Goal: Information Seeking & Learning: Learn about a topic

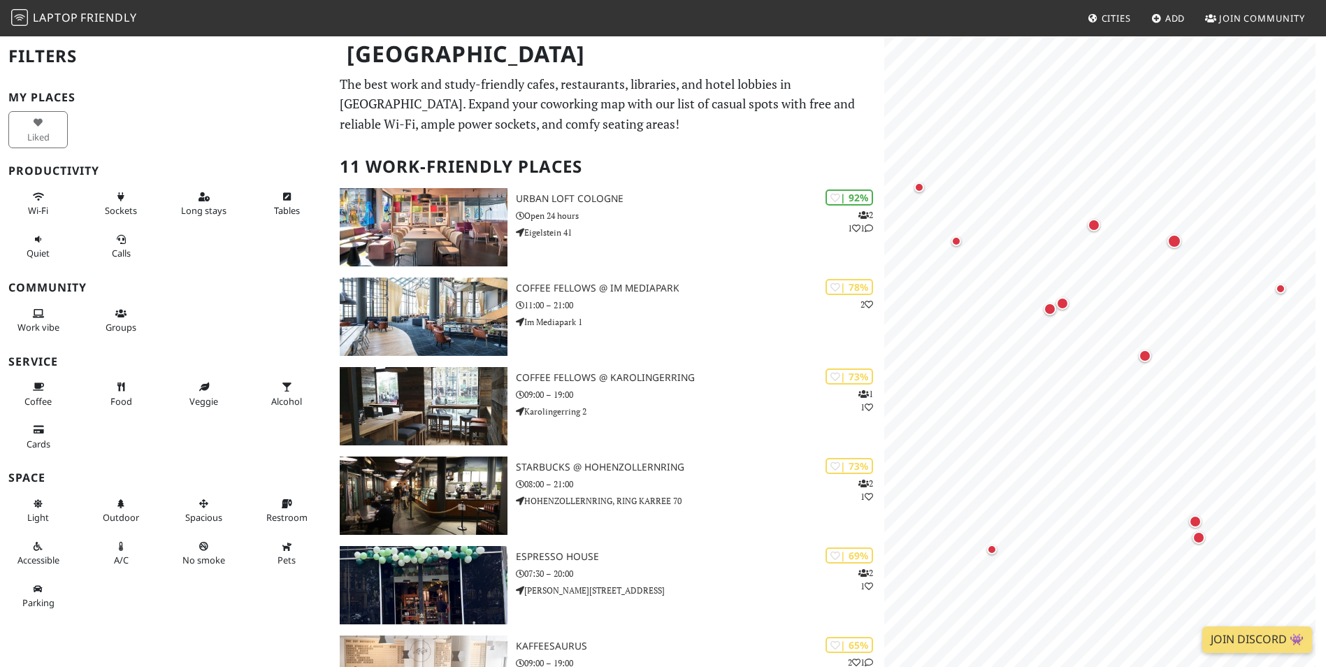
click at [858, 132] on p "The best work and study-friendly cafes, restaurants, libraries, and hotel lobbi…" at bounding box center [607, 104] width 535 height 60
click at [1047, 352] on button "×" at bounding box center [1046, 354] width 13 height 15
click at [1325, 262] on html "Laptop Friendly Cities Add Join Community Cologne Filters My Places Liked Produ…" at bounding box center [663, 333] width 1326 height 667
click at [981, 384] on div "Map marker" at bounding box center [985, 379] width 28 height 28
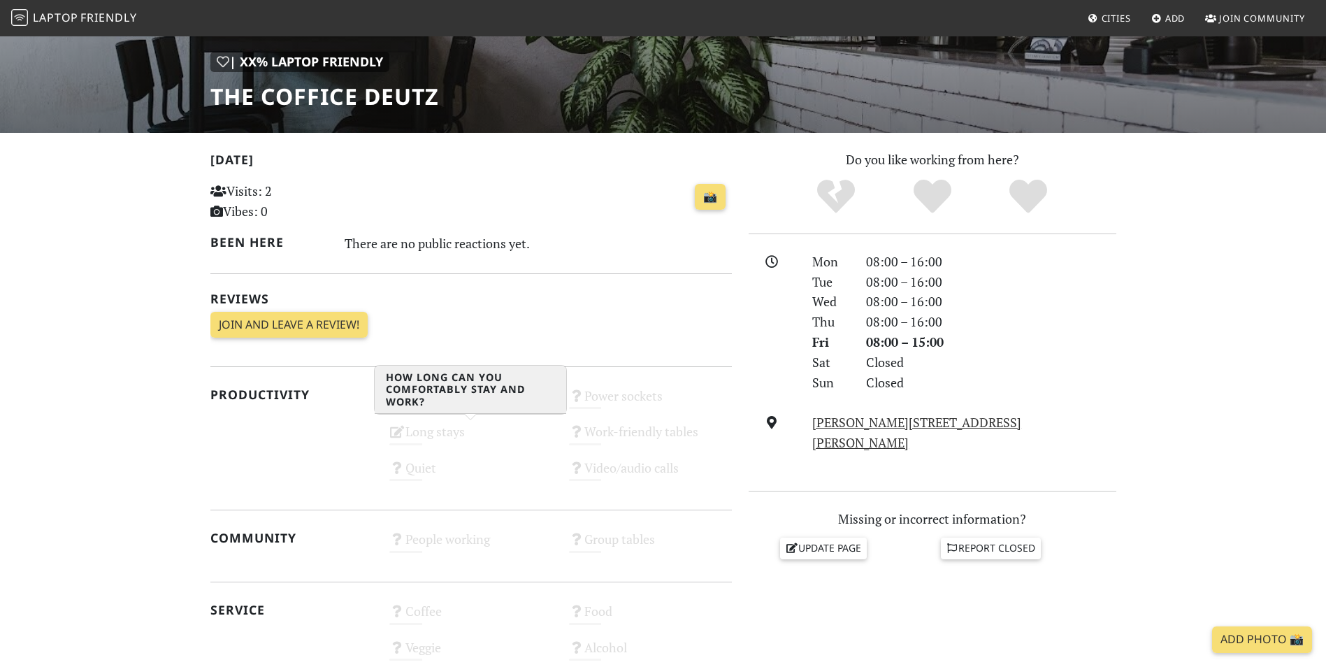
scroll to position [210, 0]
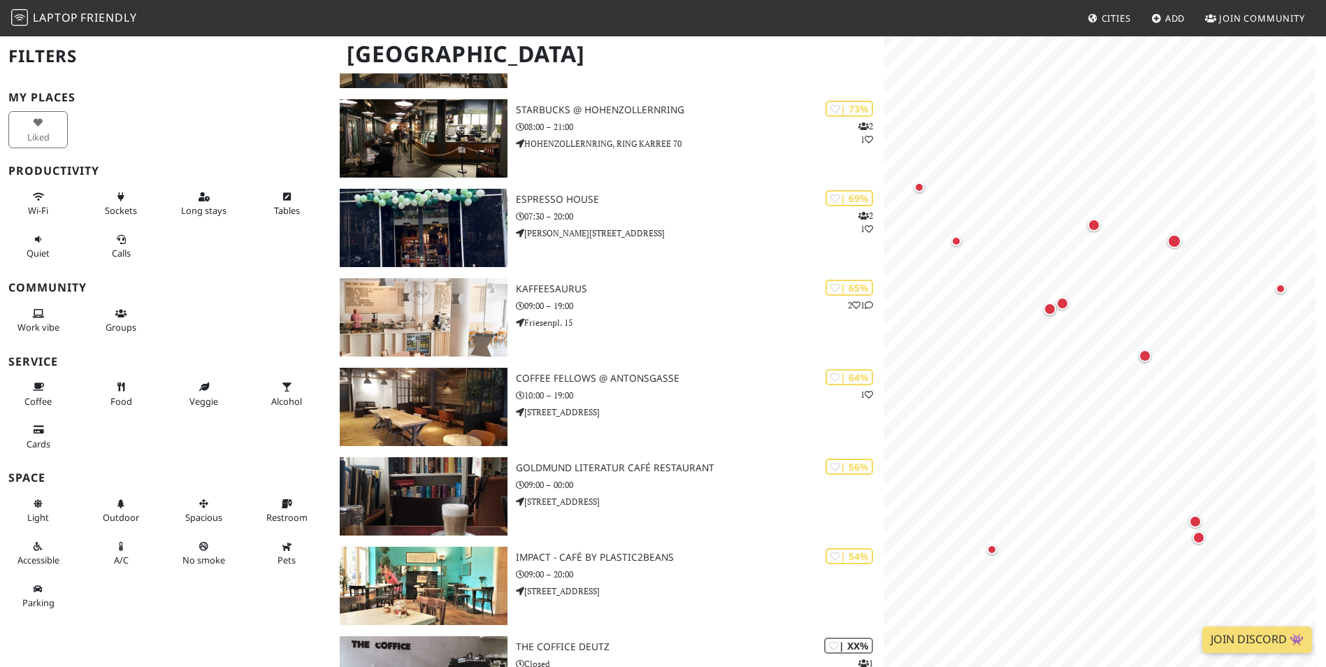
scroll to position [489, 0]
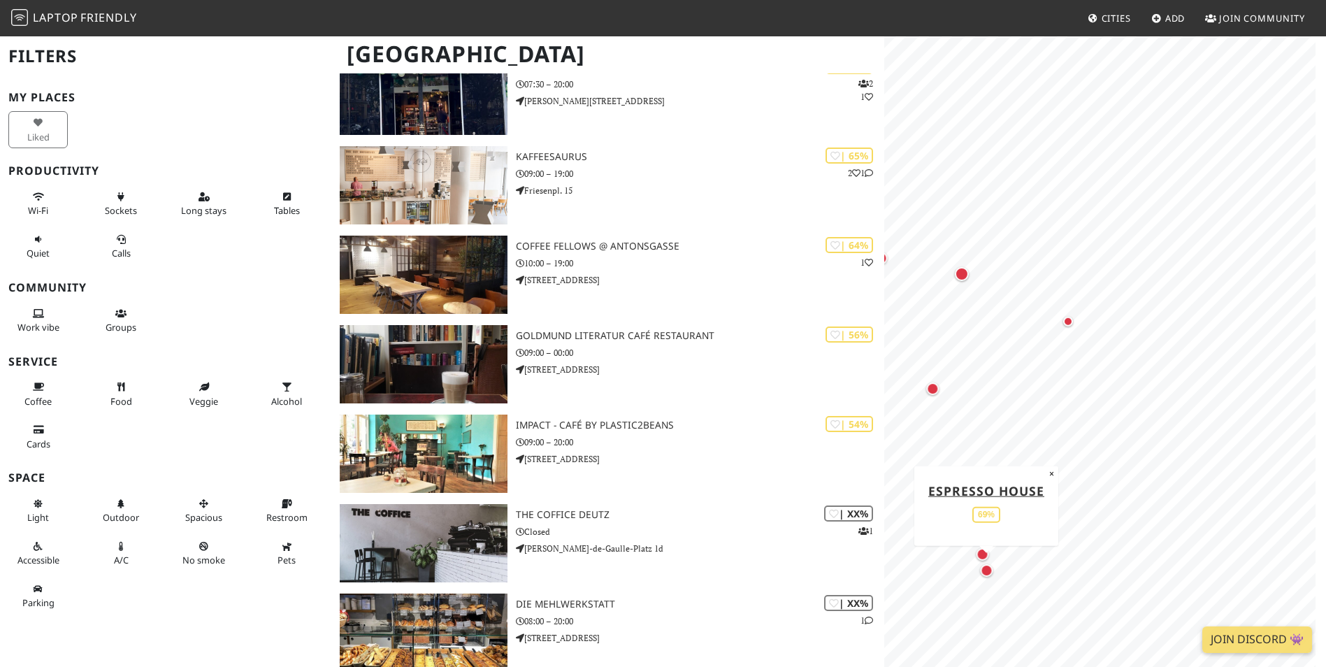
click at [851, 408] on div "Cologne Filters My Places Liked Productivity Wi-Fi Sockets Long stays Tables Qu…" at bounding box center [663, 159] width 1326 height 1226
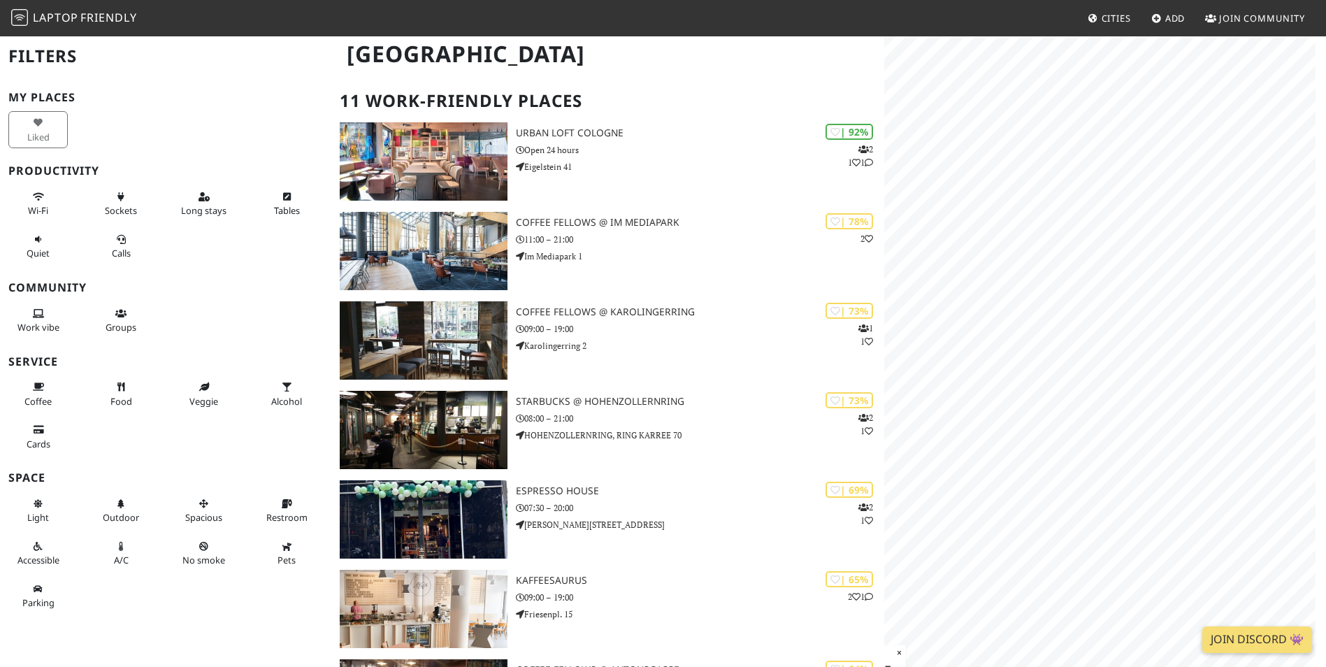
scroll to position [0, 0]
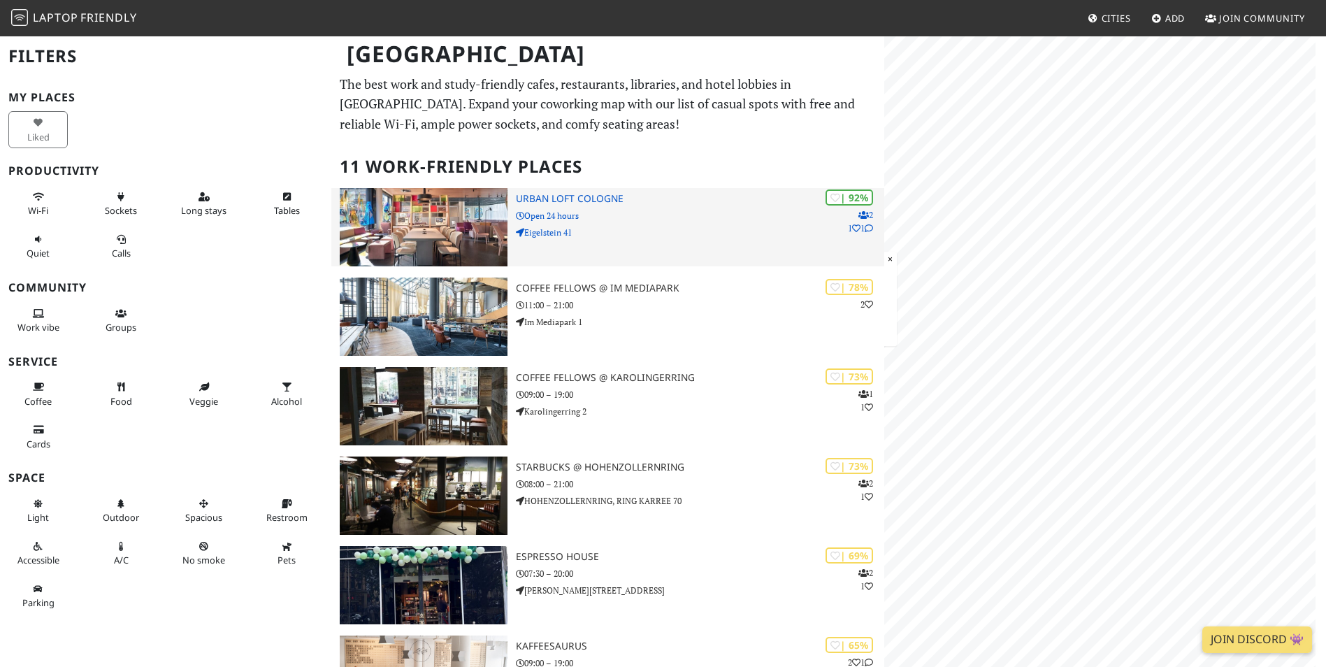
click at [414, 205] on img at bounding box center [423, 227] width 167 height 78
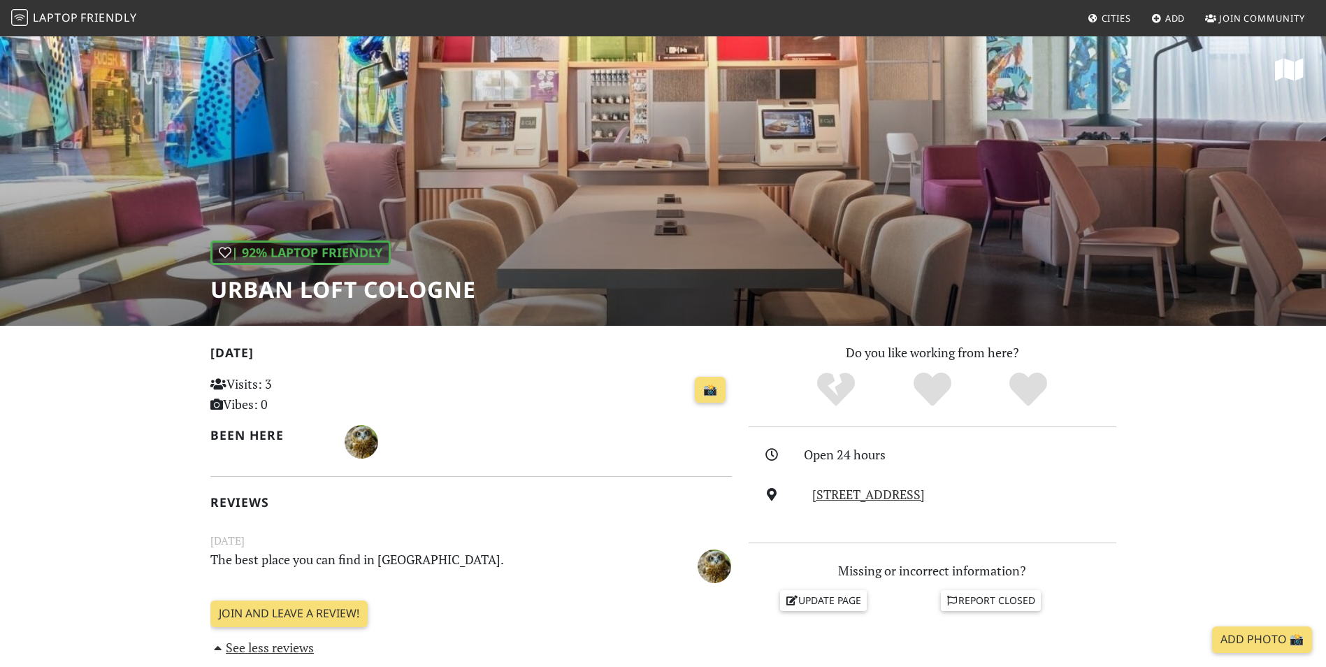
click at [516, 153] on div "| 92% Laptop Friendly URBAN LOFT Cologne" at bounding box center [663, 180] width 1326 height 291
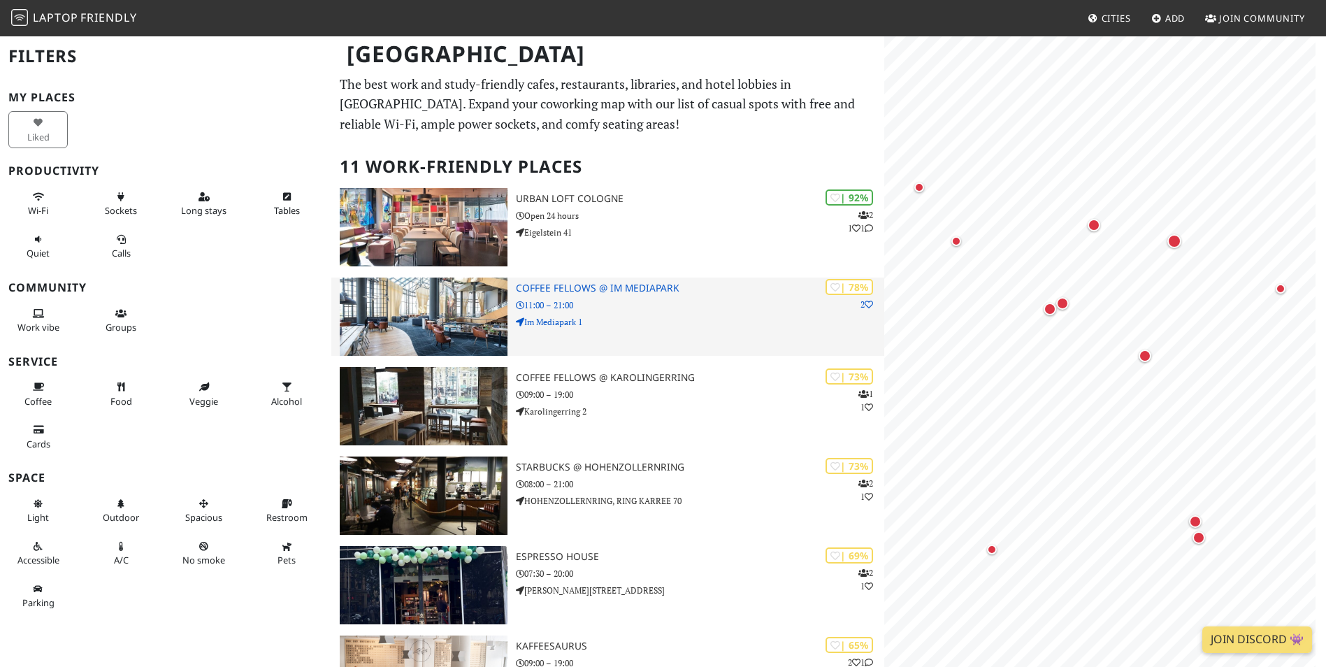
click at [535, 315] on p "Im Mediapark 1" at bounding box center [700, 321] width 368 height 13
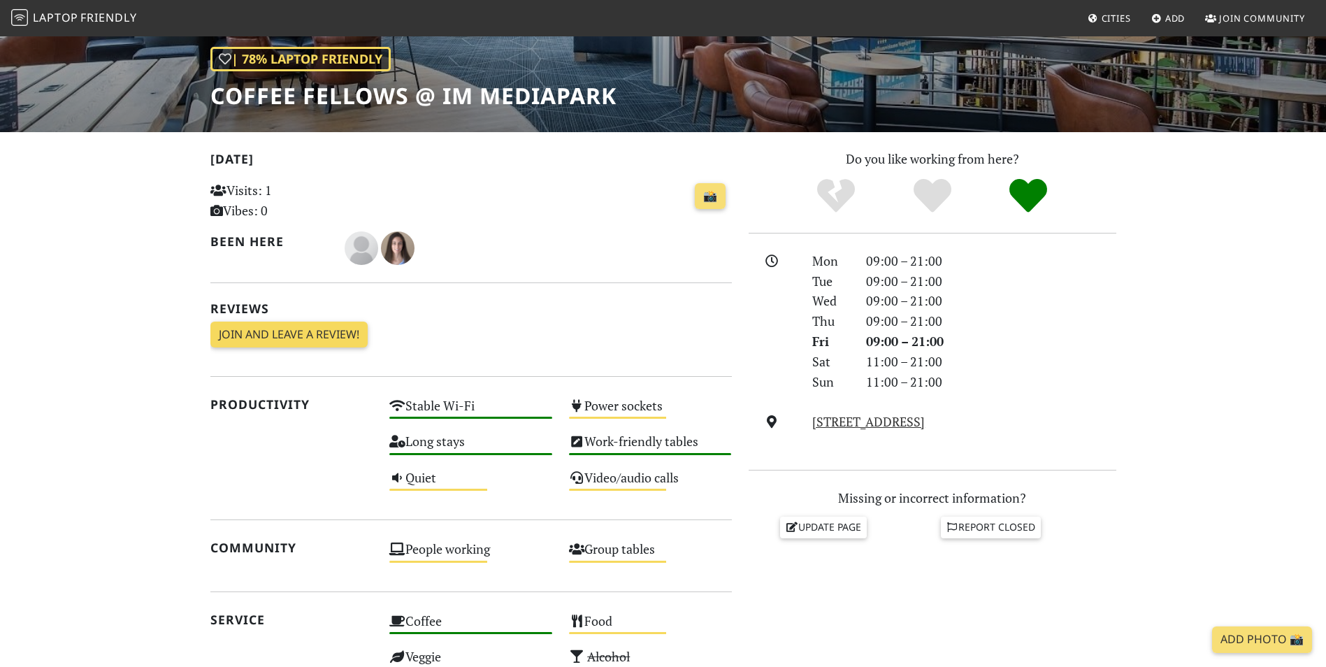
scroll to position [419, 0]
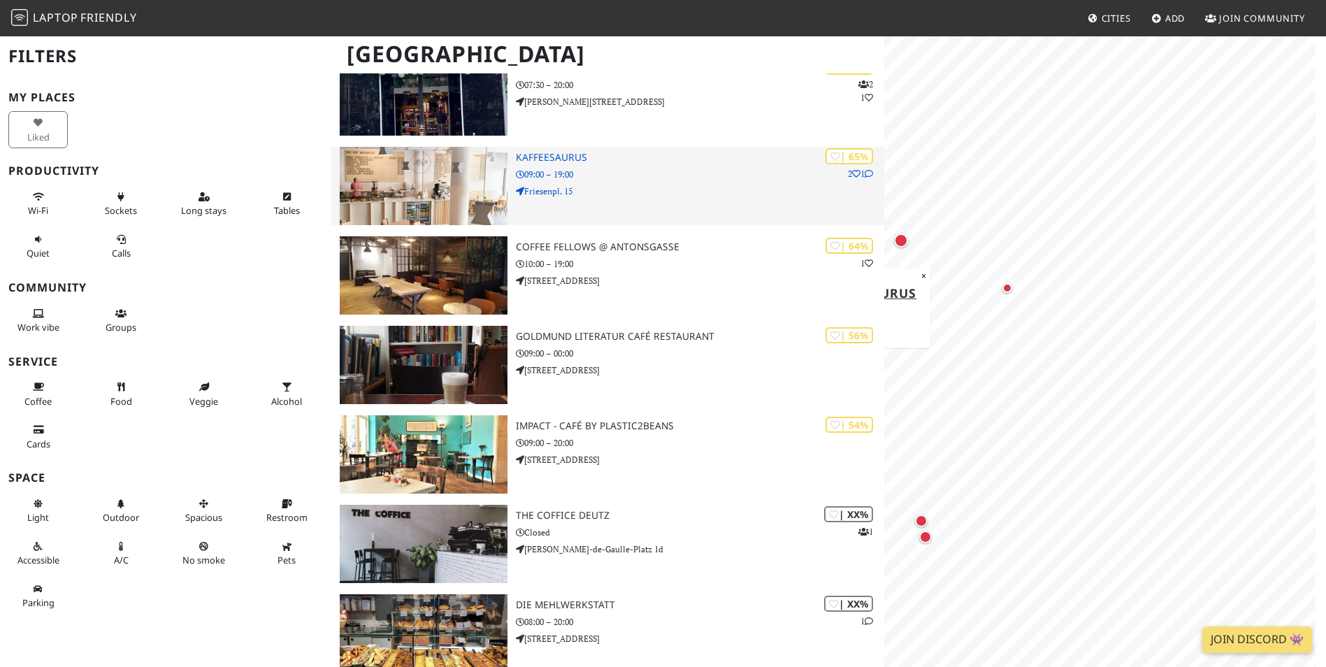
scroll to position [489, 0]
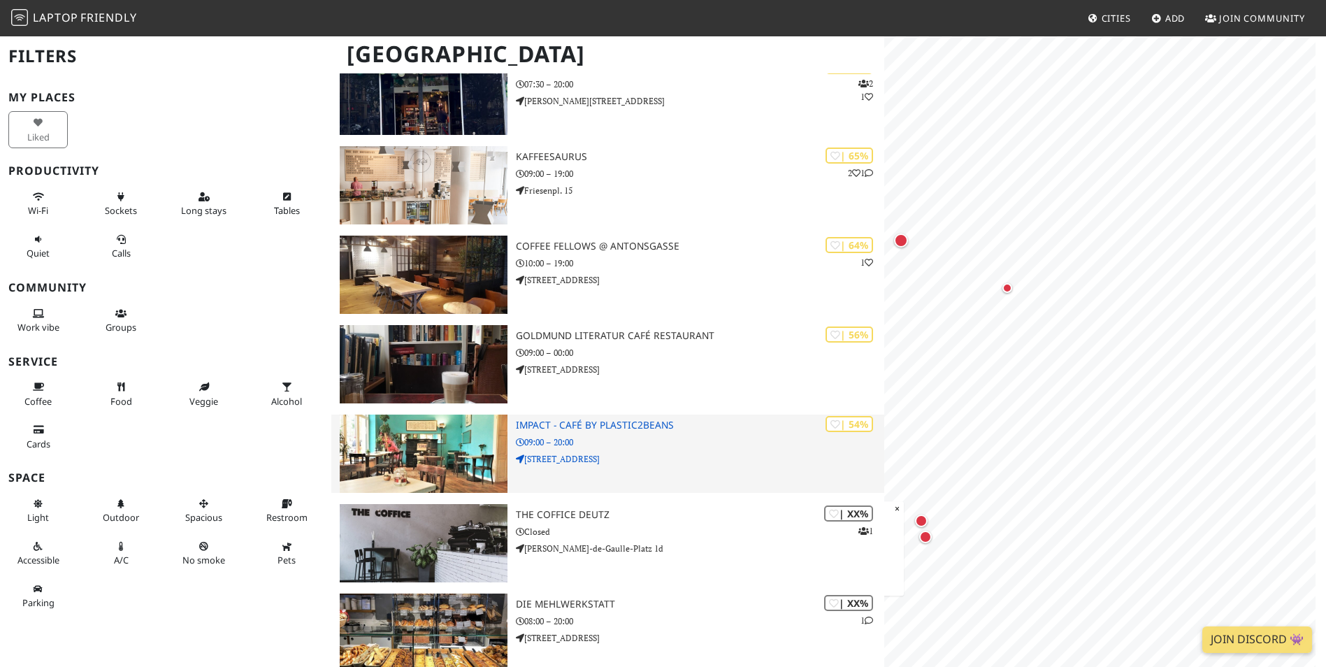
click at [656, 444] on p "09:00 – 20:00" at bounding box center [700, 441] width 368 height 13
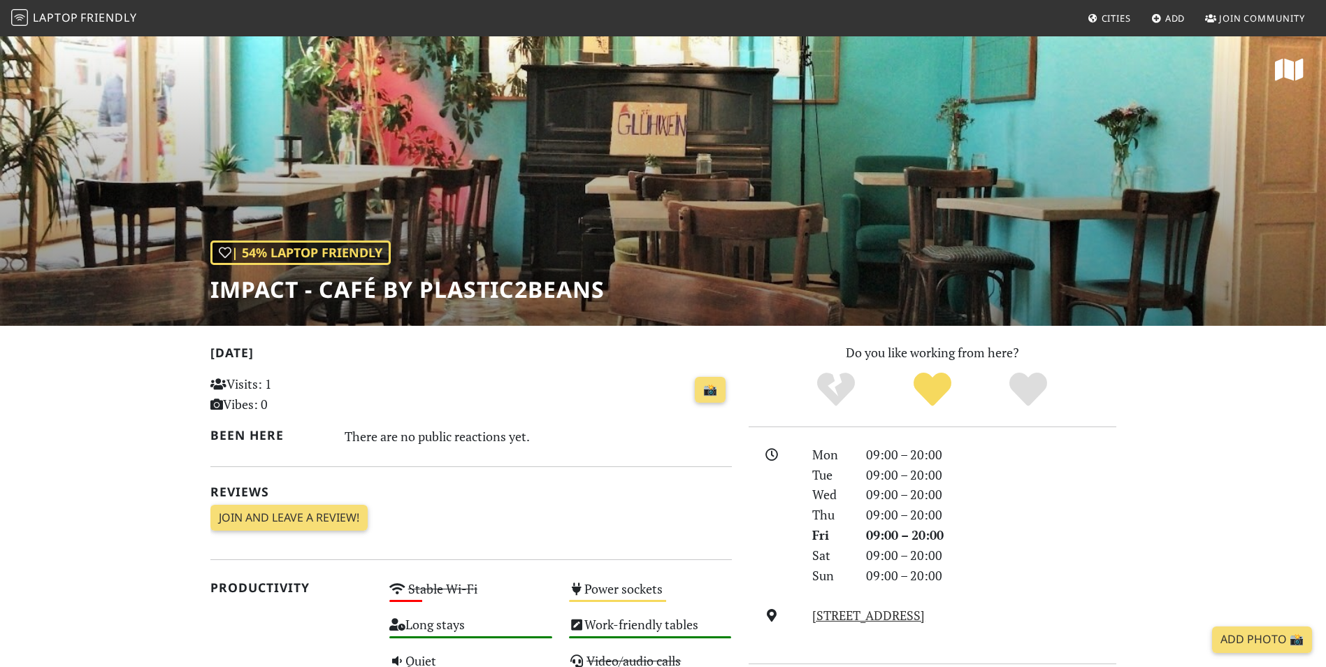
click at [651, 233] on div "| 54% Laptop Friendly Impact - Café by Plastic2Beans" at bounding box center [663, 180] width 1326 height 291
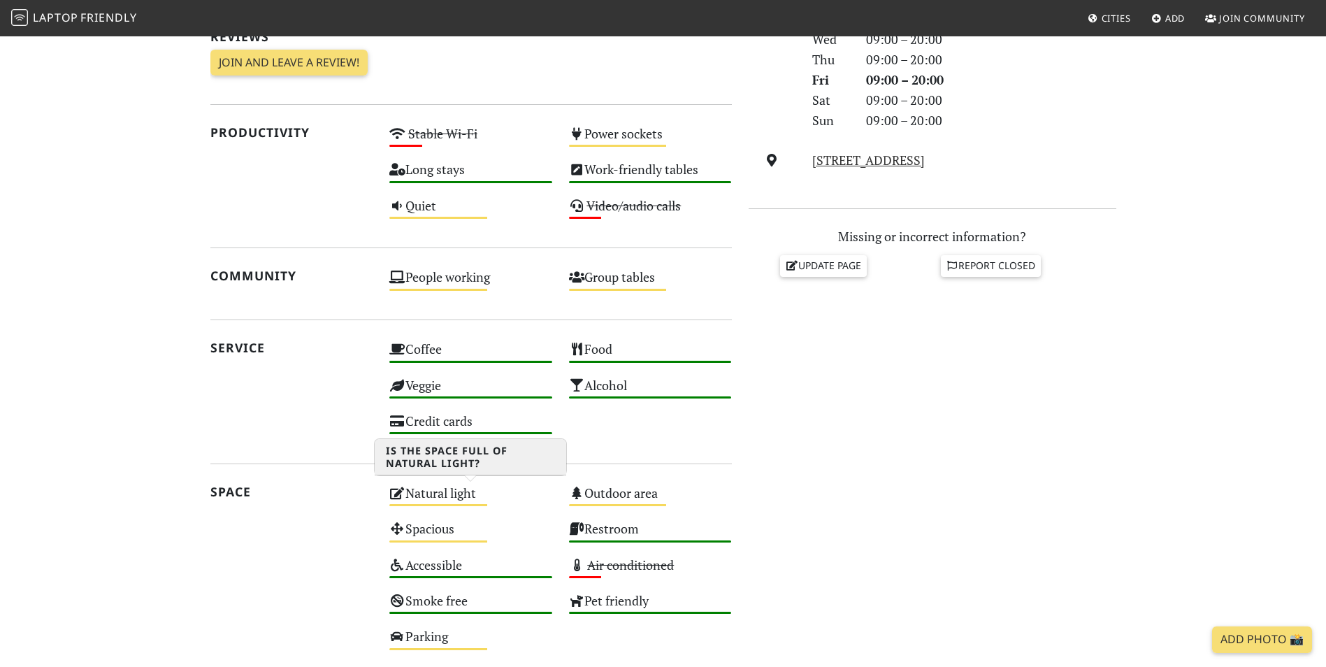
scroll to position [374, 0]
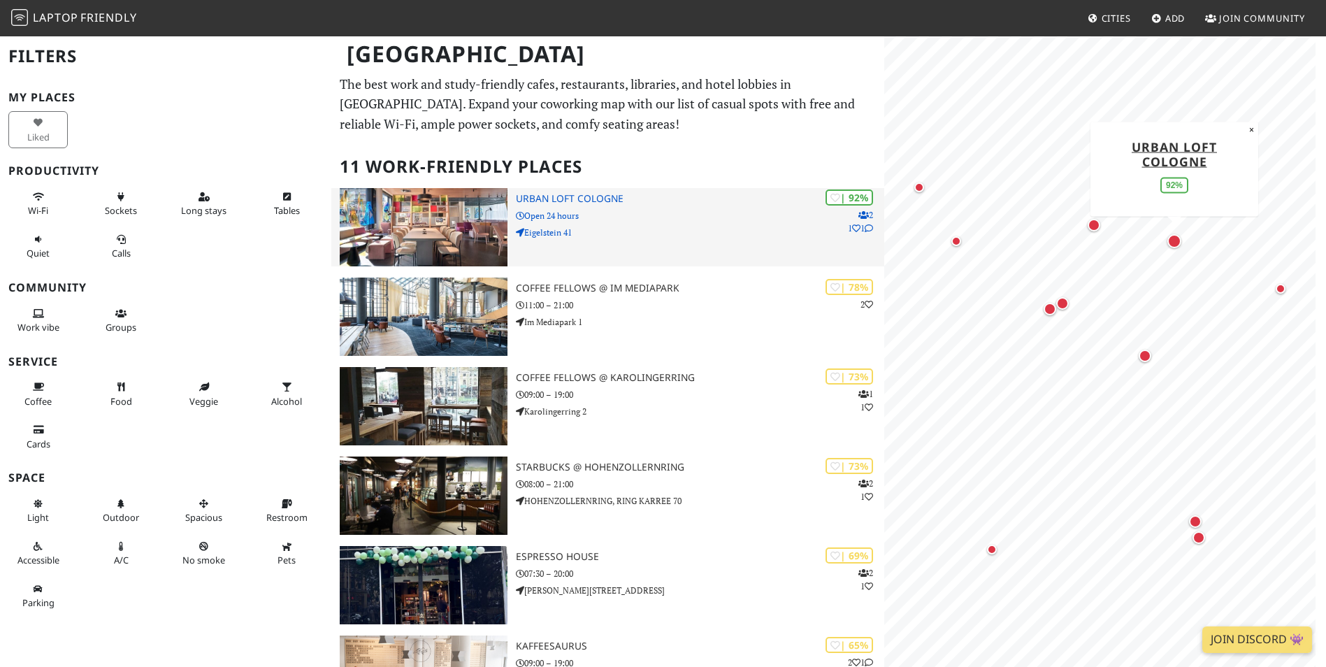
click at [517, 204] on h3 "URBAN LOFT Cologne" at bounding box center [700, 199] width 368 height 12
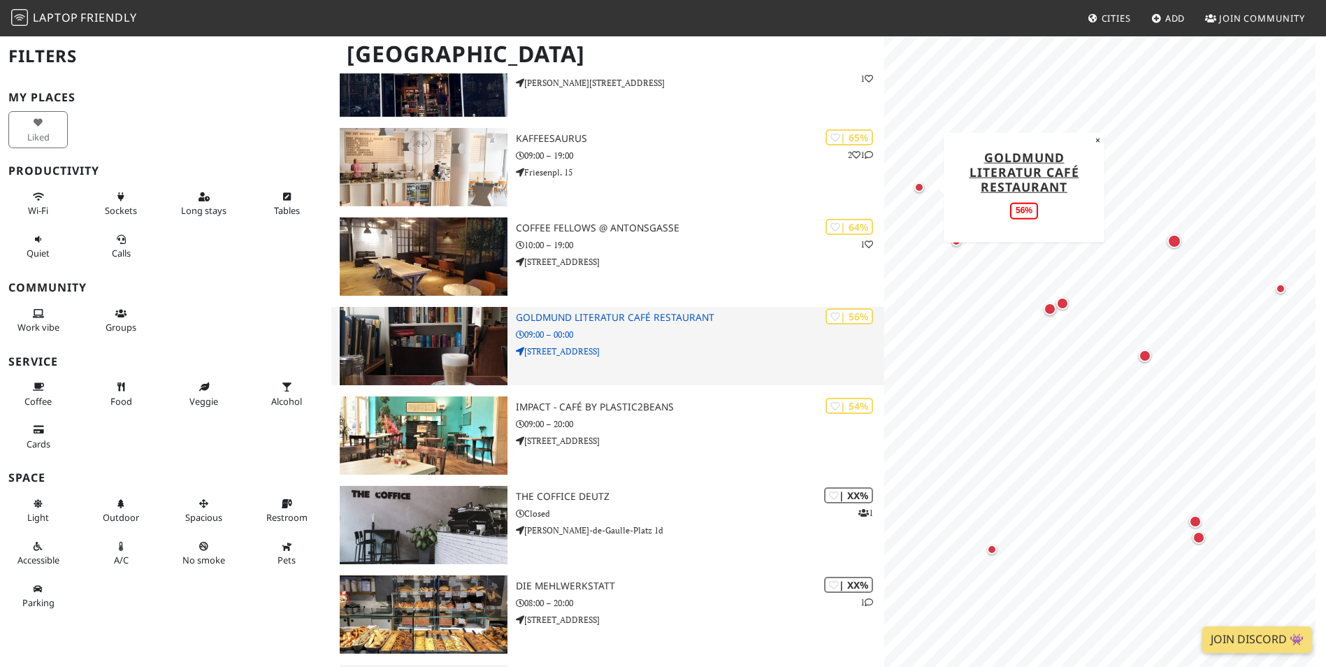
scroll to position [595, 0]
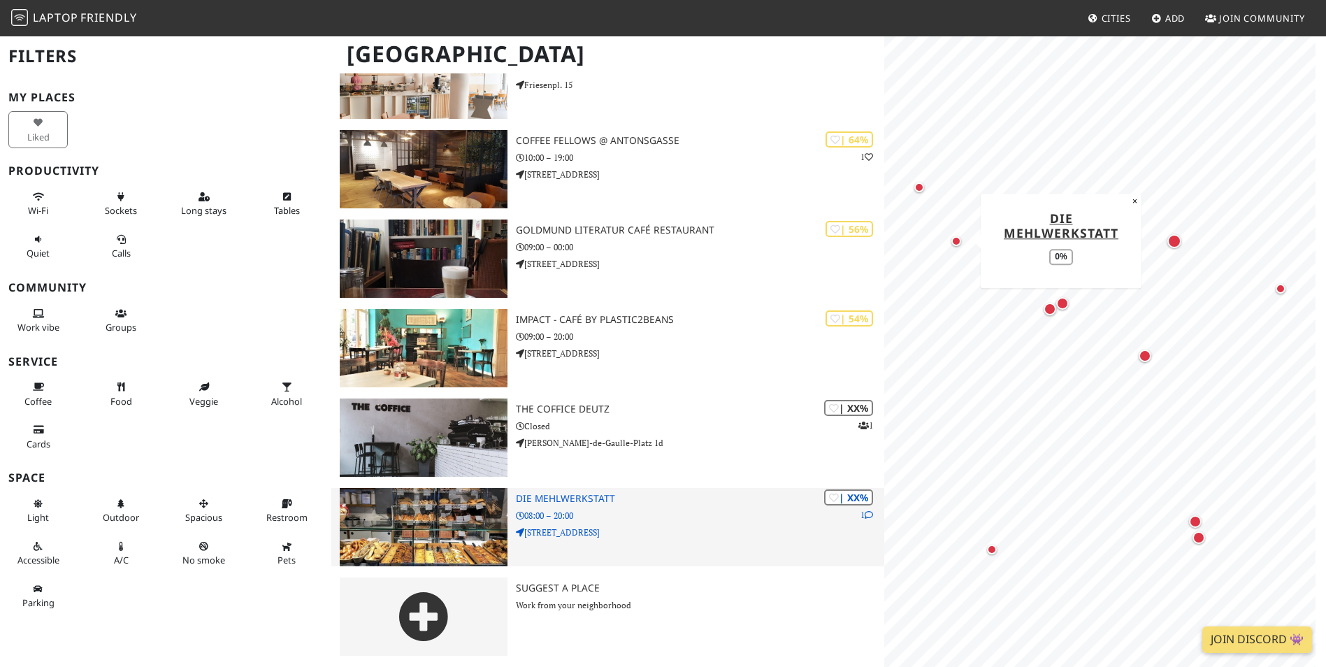
click at [393, 528] on img at bounding box center [423, 527] width 167 height 78
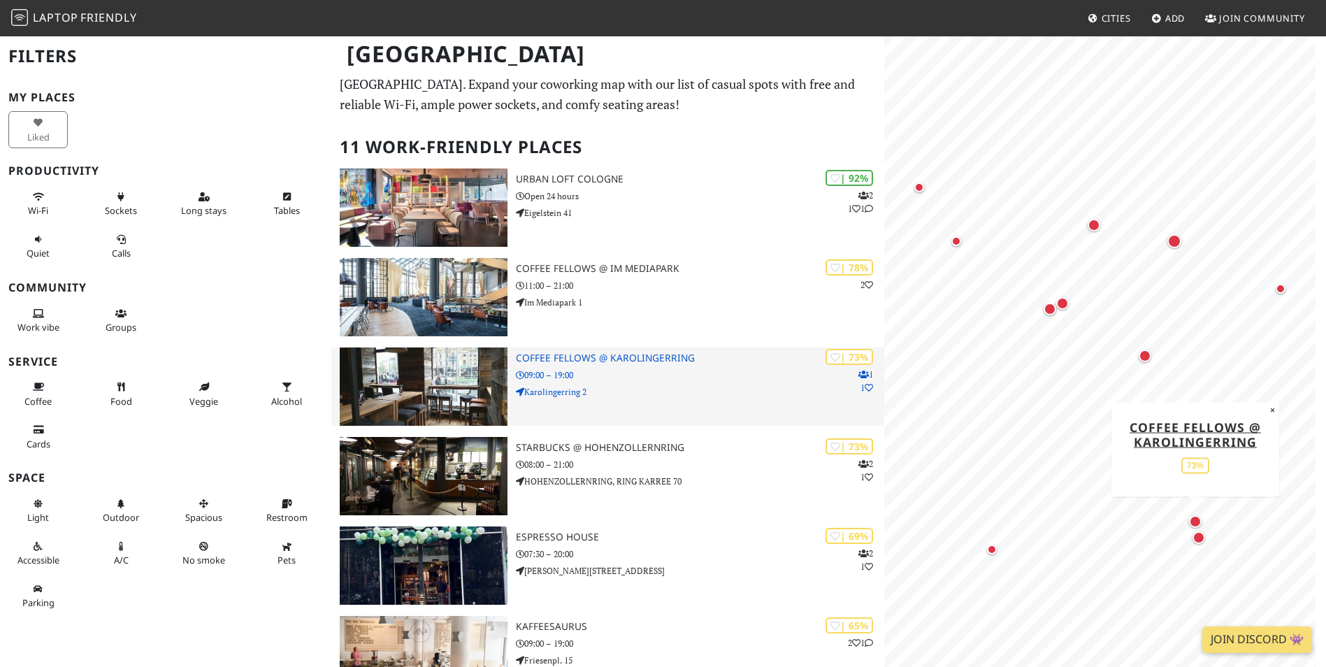
scroll to position [0, 0]
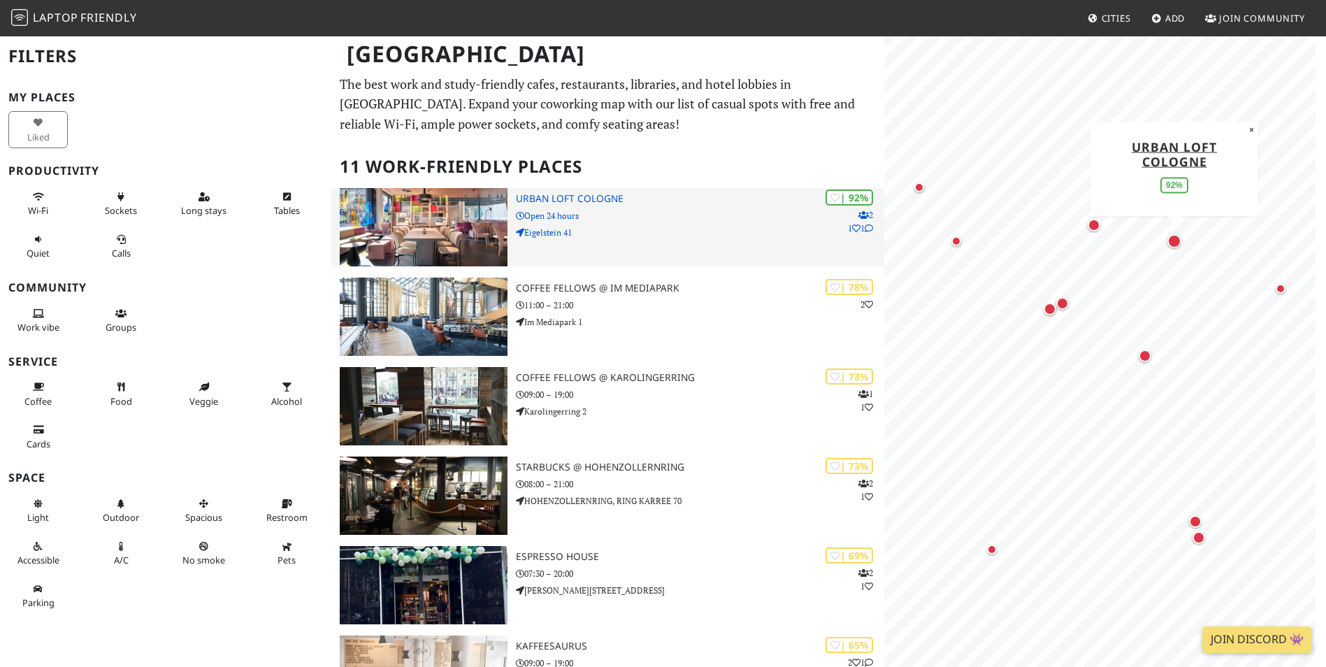
click at [609, 236] on p "Eigelstein 41" at bounding box center [700, 232] width 368 height 13
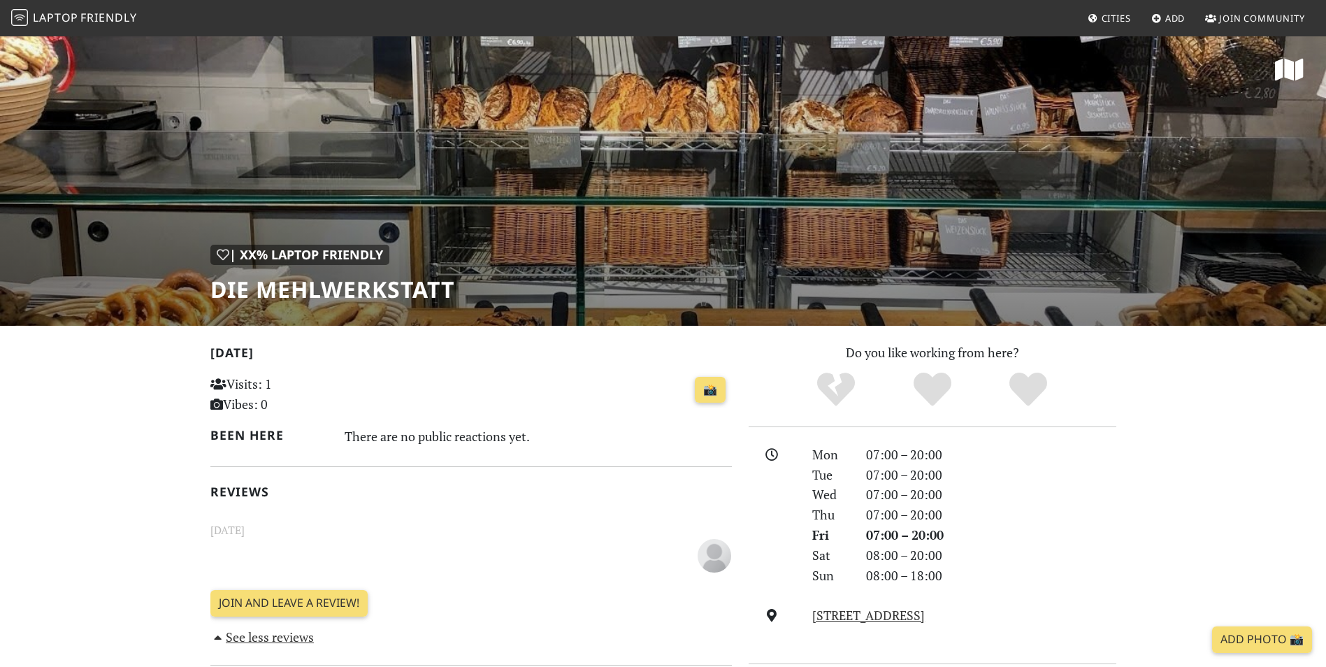
click at [524, 211] on div "| XX% Laptop Friendly Die Mehlwerkstatt" at bounding box center [663, 180] width 1326 height 291
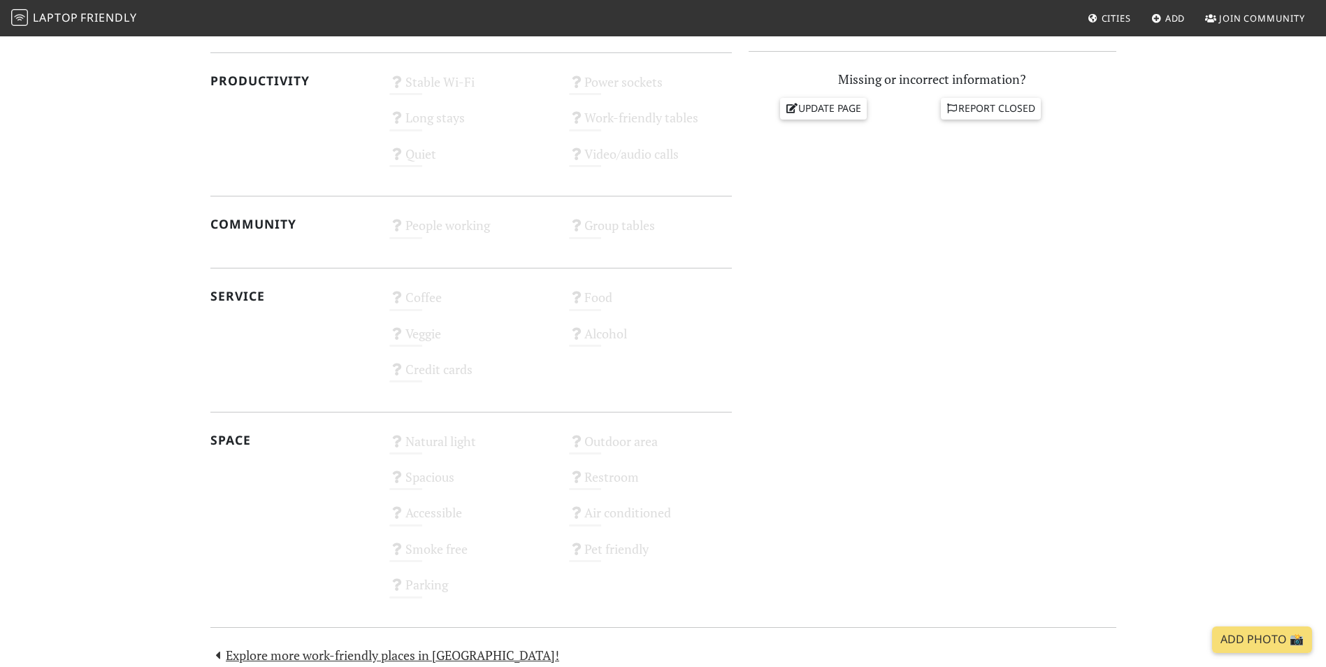
scroll to position [479, 0]
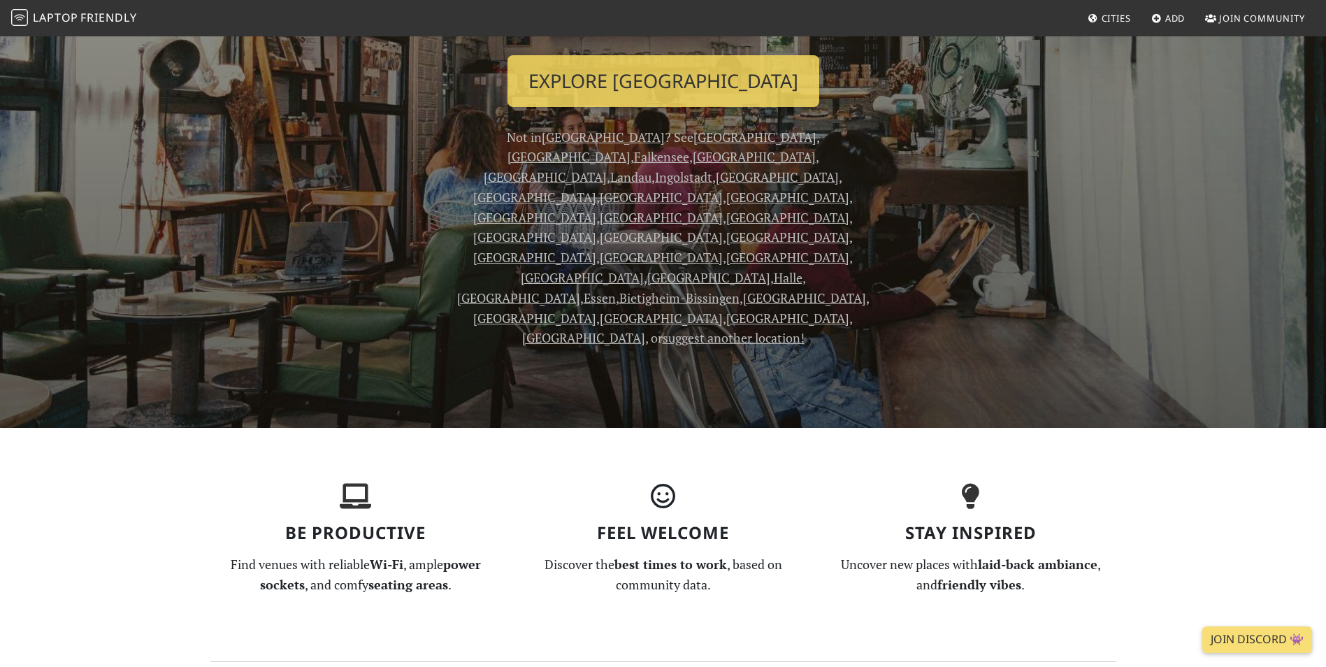
scroll to position [140, 0]
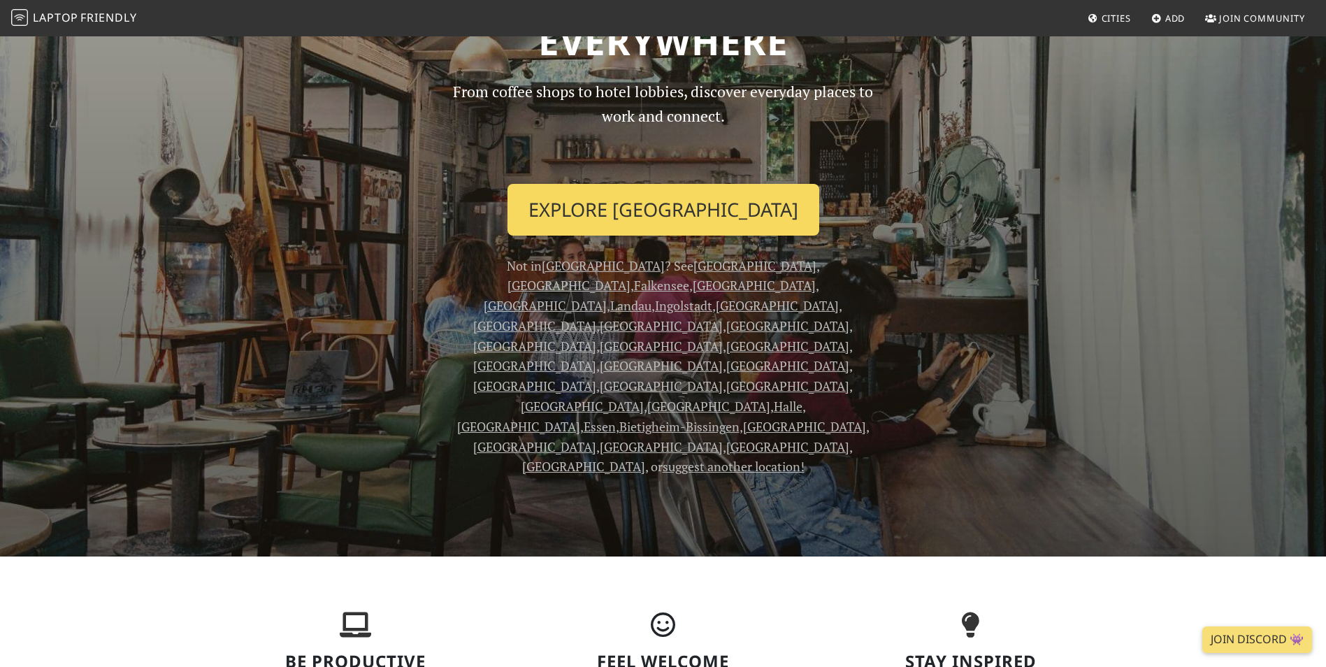
click at [705, 200] on link "Explore [GEOGRAPHIC_DATA]" at bounding box center [663, 210] width 312 height 52
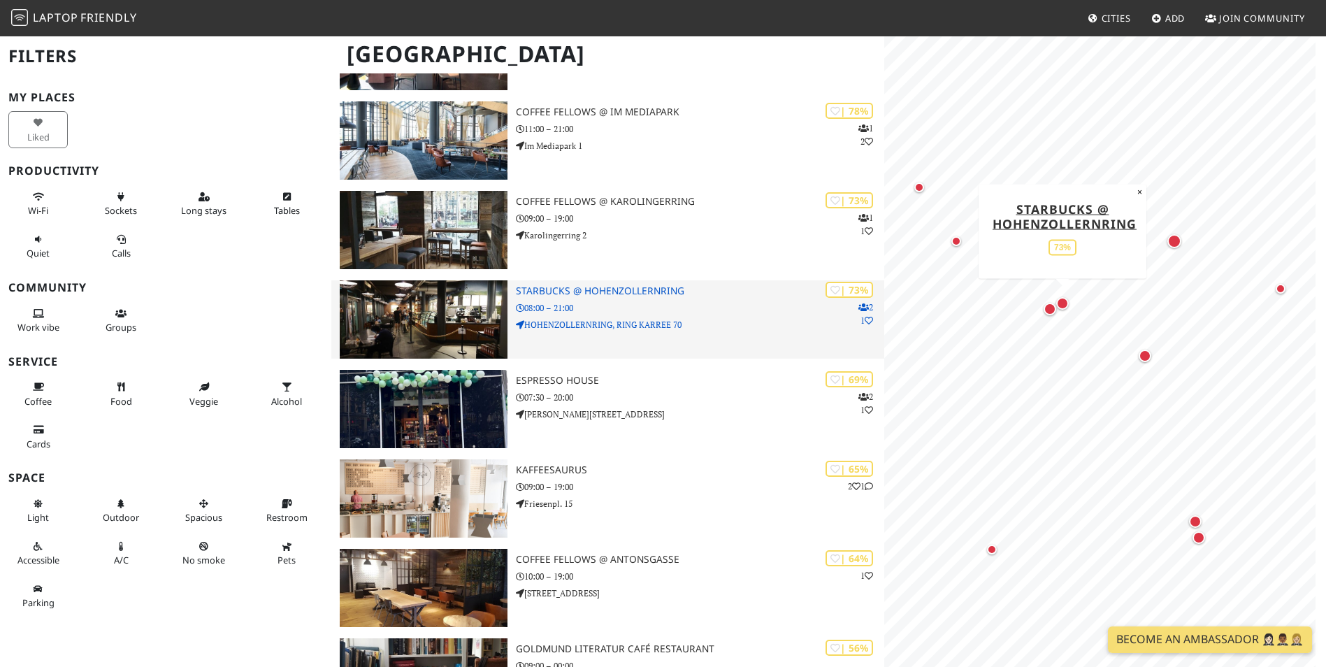
scroll to position [175, 0]
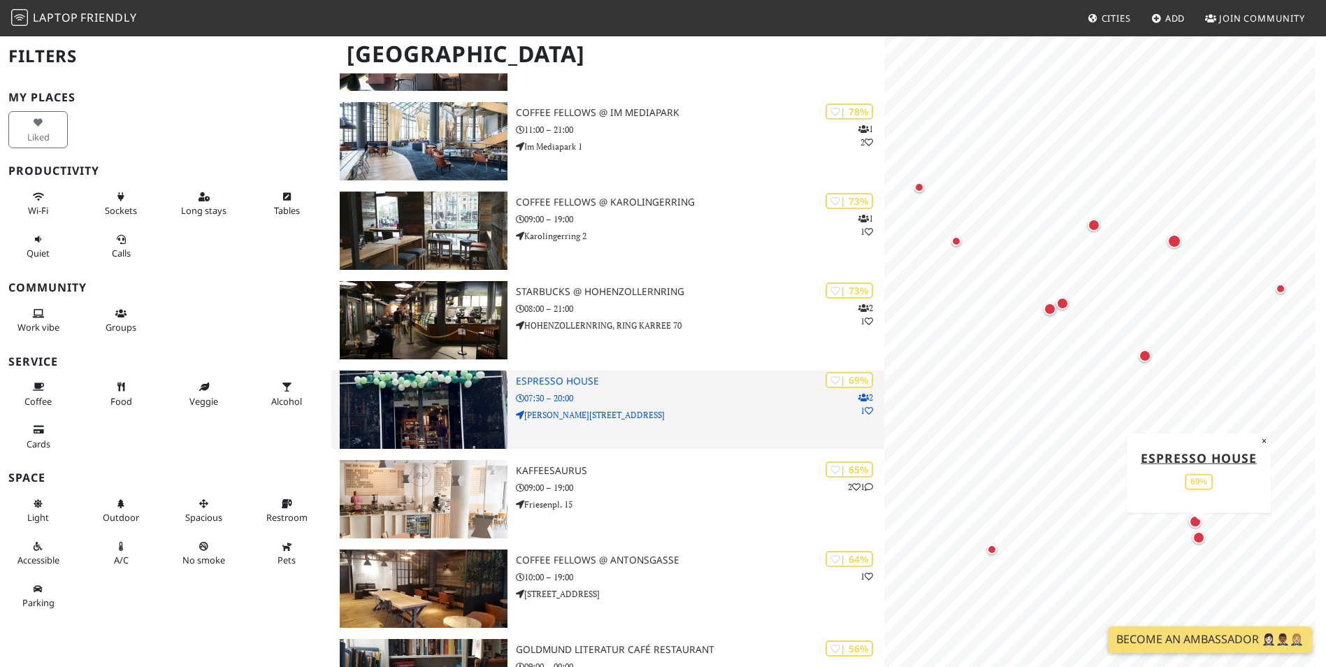
click at [685, 382] on h3 "Espresso House" at bounding box center [700, 381] width 368 height 12
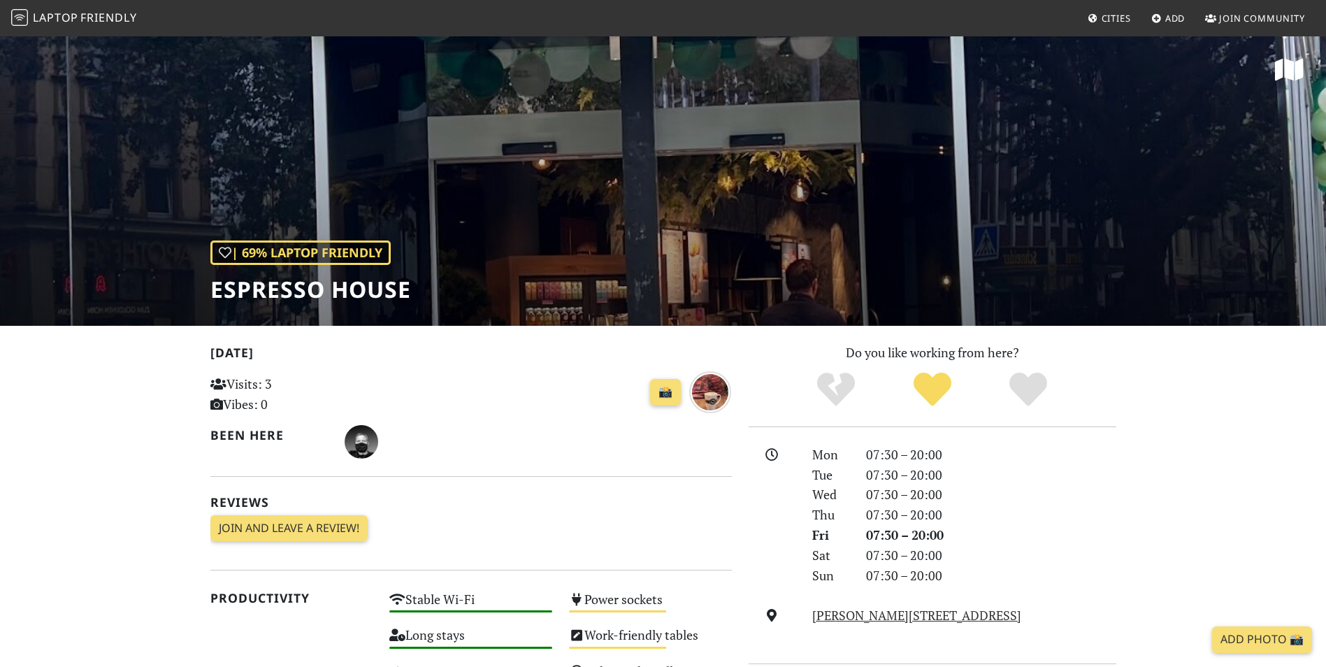
click at [698, 172] on div "| 69% Laptop Friendly Espresso House" at bounding box center [663, 180] width 1326 height 291
click at [707, 385] on img "over 1 year ago" at bounding box center [710, 392] width 42 height 42
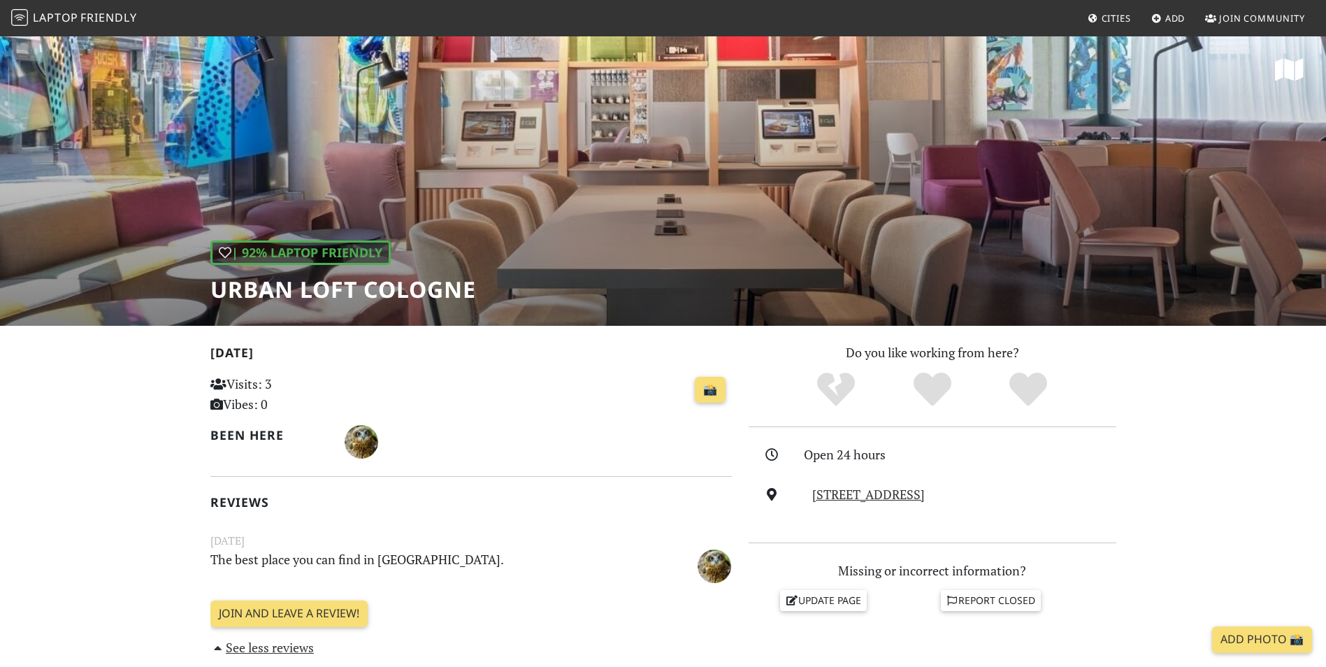
scroll to position [140, 0]
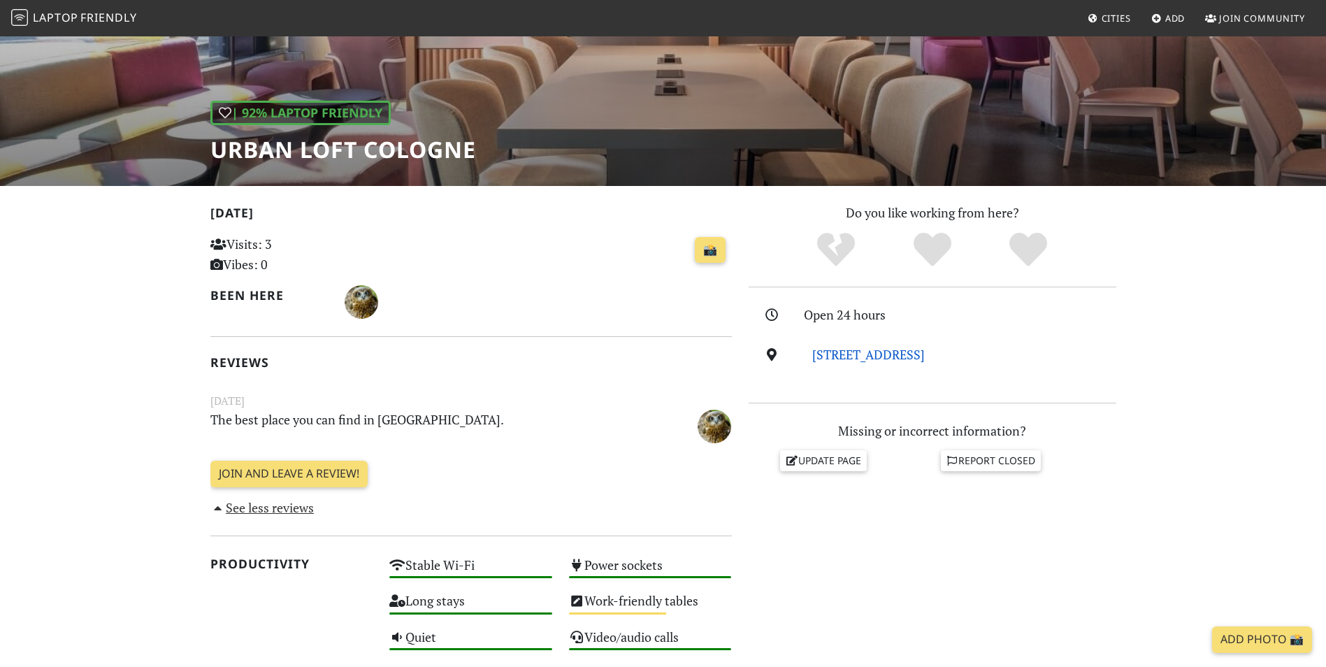
click at [858, 354] on link "[STREET_ADDRESS]" at bounding box center [868, 354] width 113 height 17
